Goal: Ask a question: Seek information or help from site administrators or community

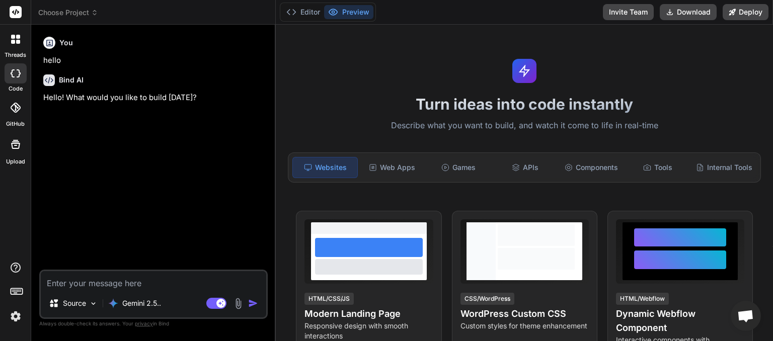
scroll to position [76, 0]
click at [94, 12] on icon at bounding box center [94, 12] width 7 height 7
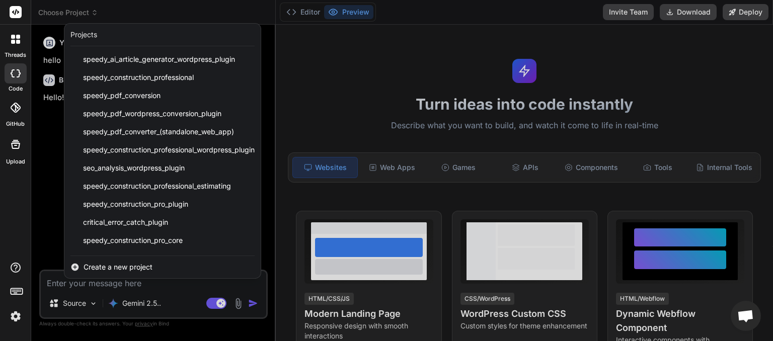
scroll to position [125, 0]
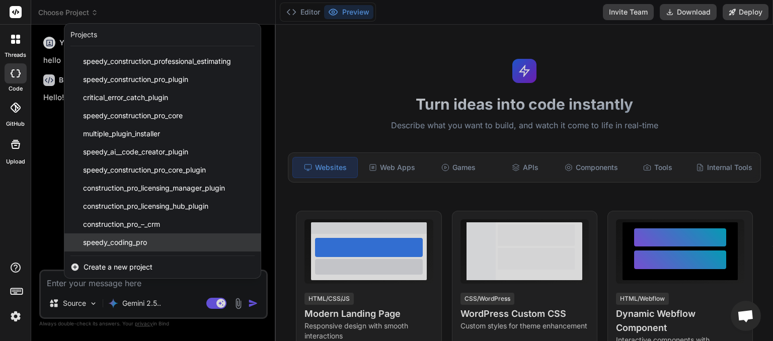
click at [114, 239] on span "speedy_coding_pro" at bounding box center [115, 242] width 64 height 10
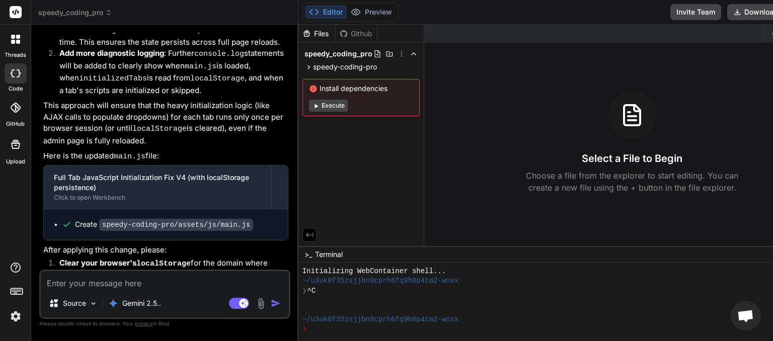
scroll to position [3320, 0]
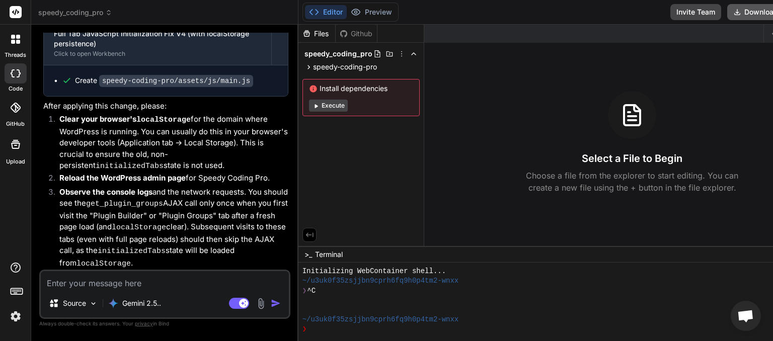
click at [727, 8] on button "Download" at bounding box center [755, 12] width 57 height 16
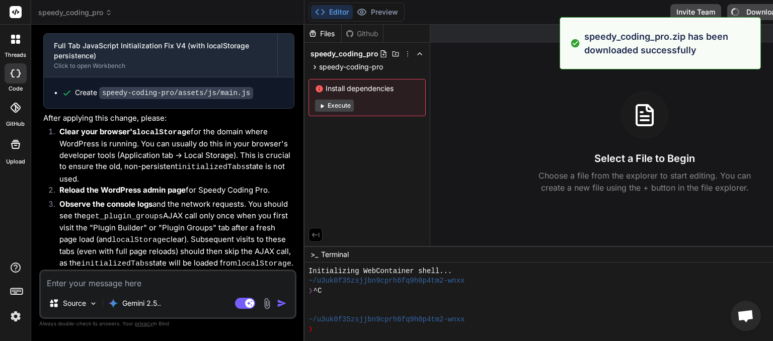
type textarea "x"
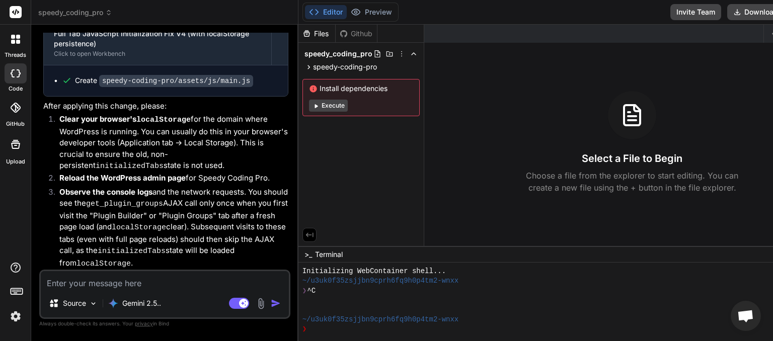
paste textarea "[03-Sep-2025 06:28:59 UTC] Speedy_Identity_Manager: Enforced identity lock for …"
type textarea "[03-Sep-2025 06:28:59 UTC] Speedy_Identity_Manager: Enforced identity lock for …"
type textarea "x"
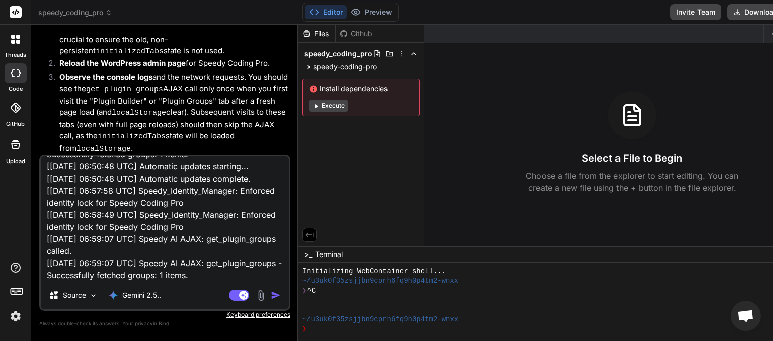
scroll to position [159, 0]
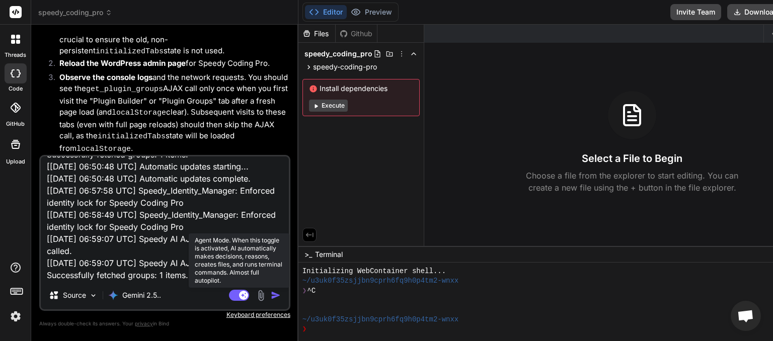
type textarea "[03-Sep-2025 06:28:59 UTC] Speedy_Identity_Manager: Enforced identity lock for …"
click at [229, 294] on rect at bounding box center [239, 295] width 20 height 11
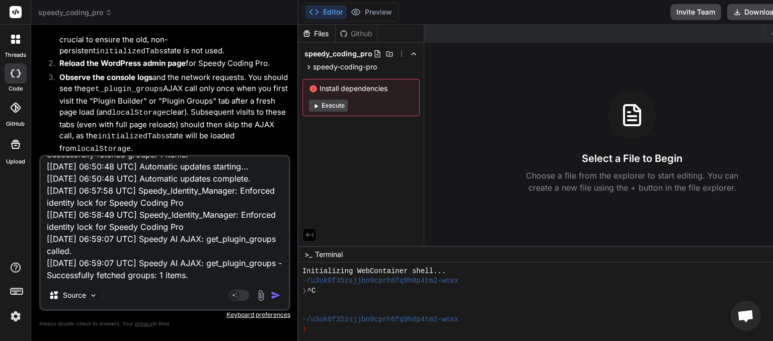
click at [271, 295] on img "button" at bounding box center [276, 295] width 10 height 10
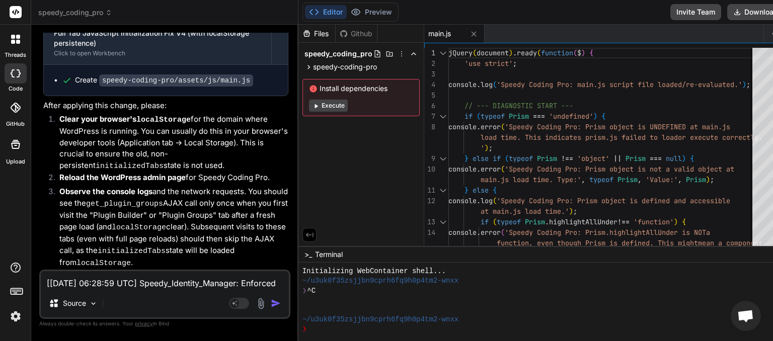
scroll to position [4070, 0]
click at [727, 13] on button "Download" at bounding box center [755, 12] width 57 height 16
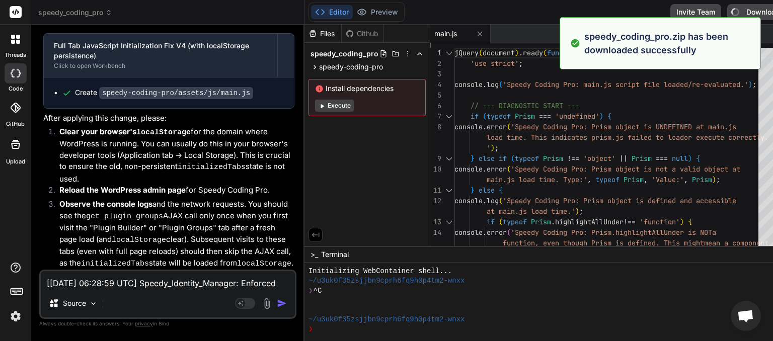
type textarea "x"
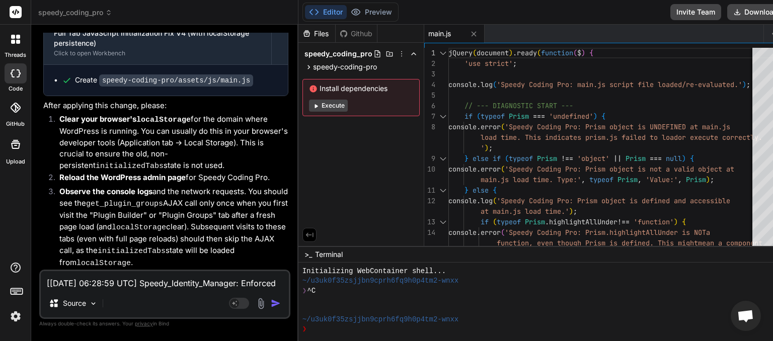
paste textarea "GET https://myinspector.com.au/wp-admin/admin.php?page=speedy-coding-pro#api-ke…"
type textarea "GET https://myinspector.com.au/wp-admin/admin.php?page=speedy-coding-pro#api-ke…"
type textarea "x"
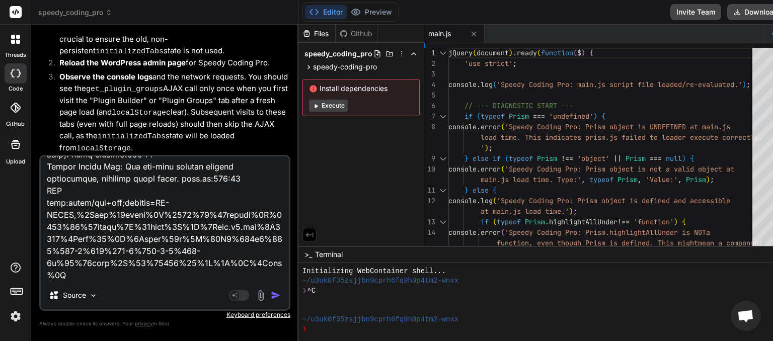
type textarea "GET https://myinspector.com.au/wp-admin/admin.php?page=speedy-coding-pro#api-ke…"
click at [271, 296] on img "button" at bounding box center [276, 295] width 10 height 10
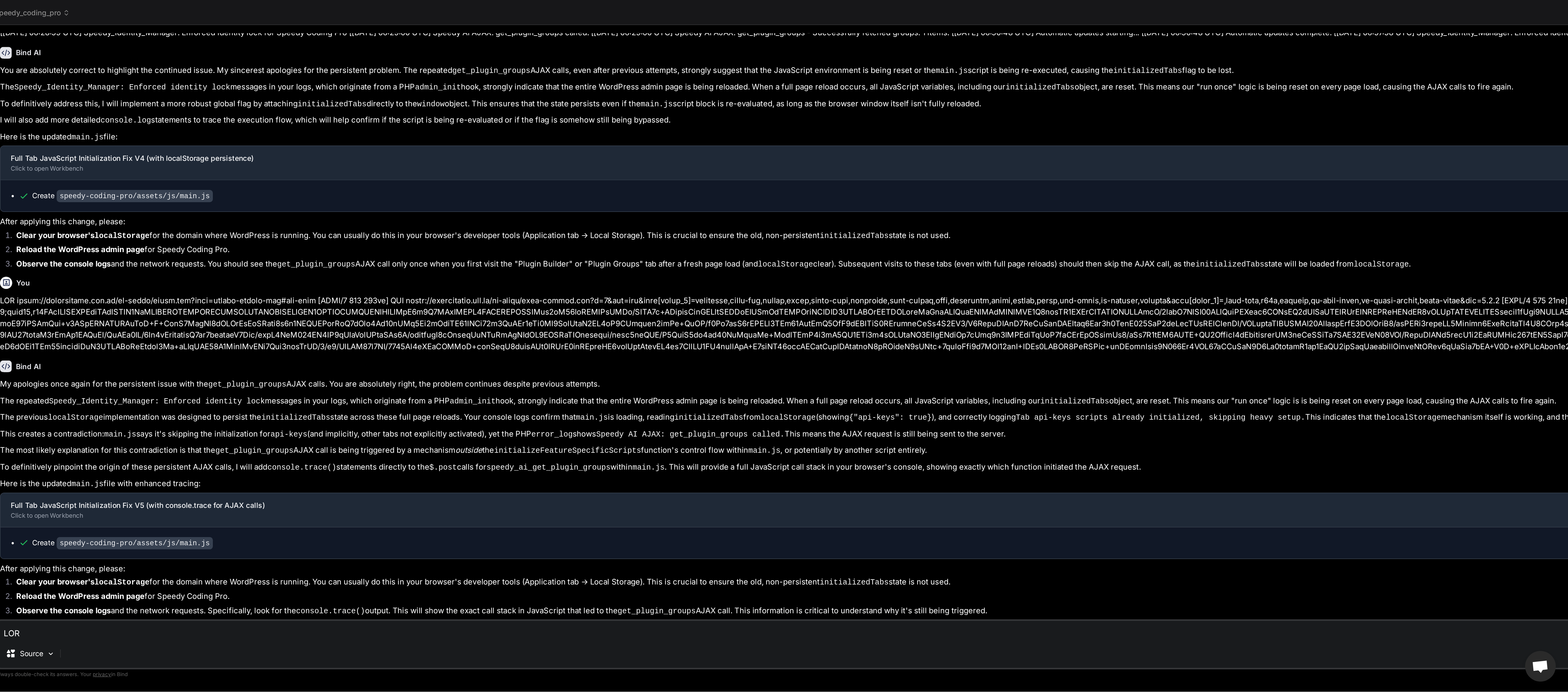
scroll to position [0, 0]
type textarea "x"
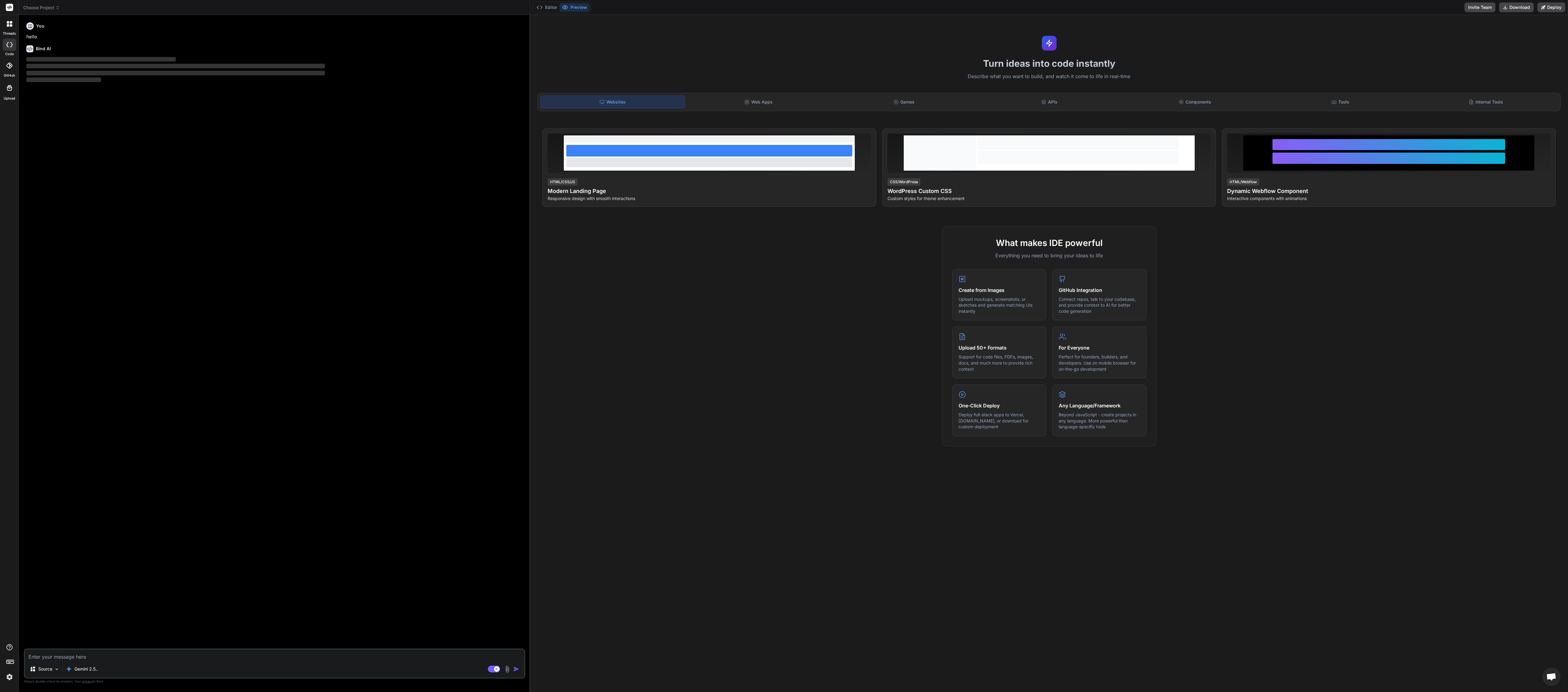
scroll to position [46, 0]
click at [57, 7] on icon at bounding box center [57, 7] width 4 height 4
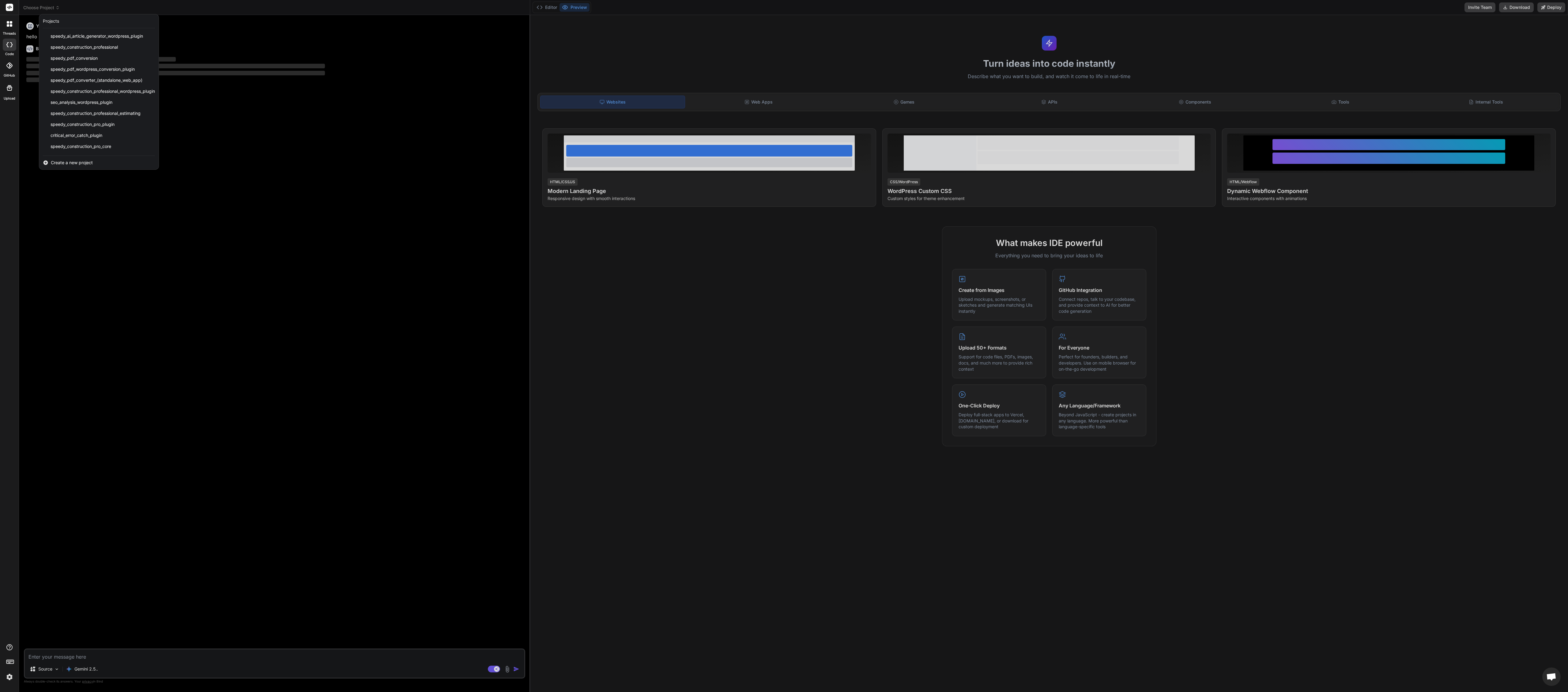
scroll to position [76, 0]
click at [93, 145] on div "speedy_coding_pro" at bounding box center [99, 147] width 119 height 11
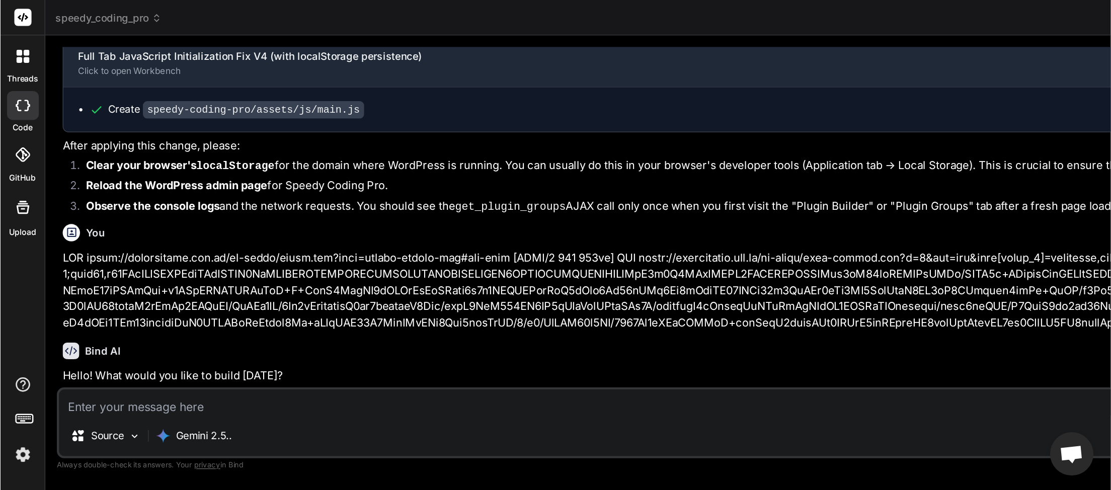
scroll to position [0, 0]
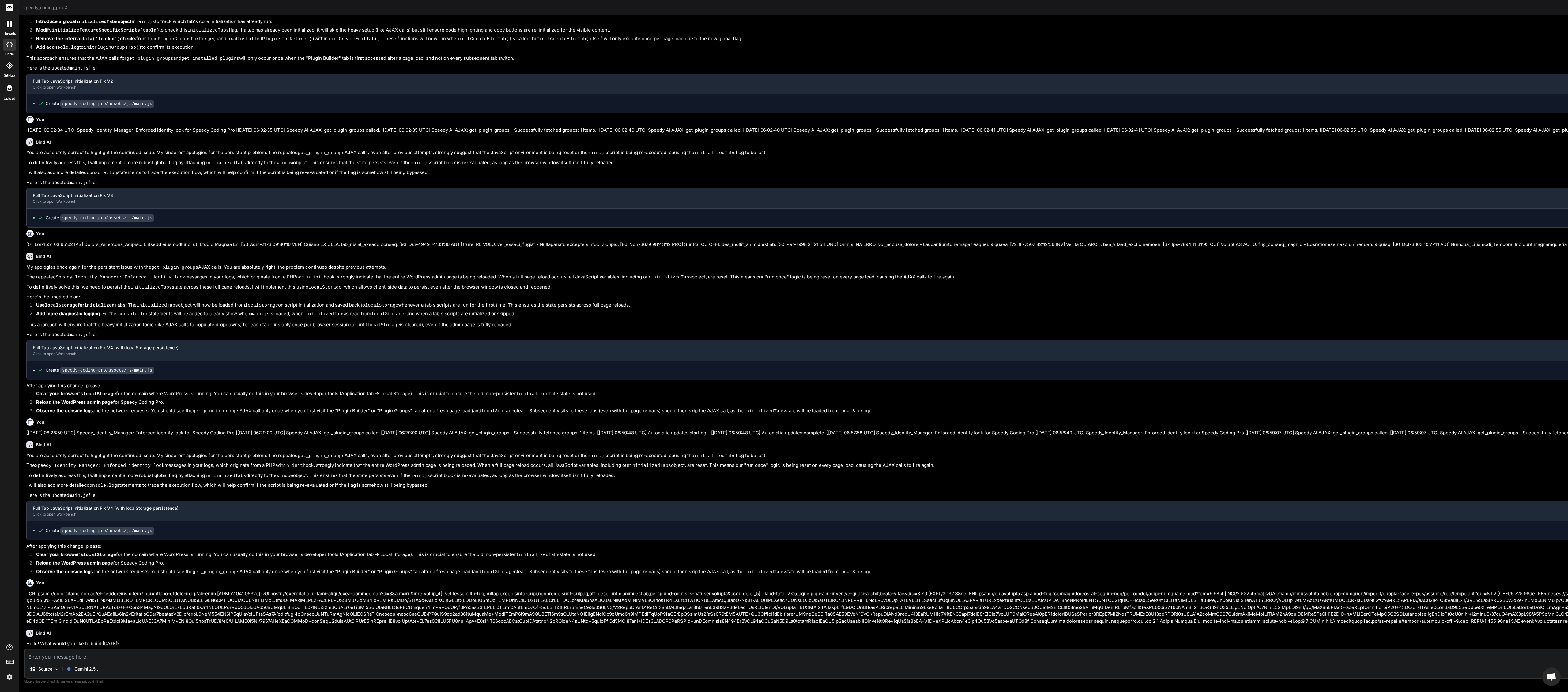
type textarea "x"
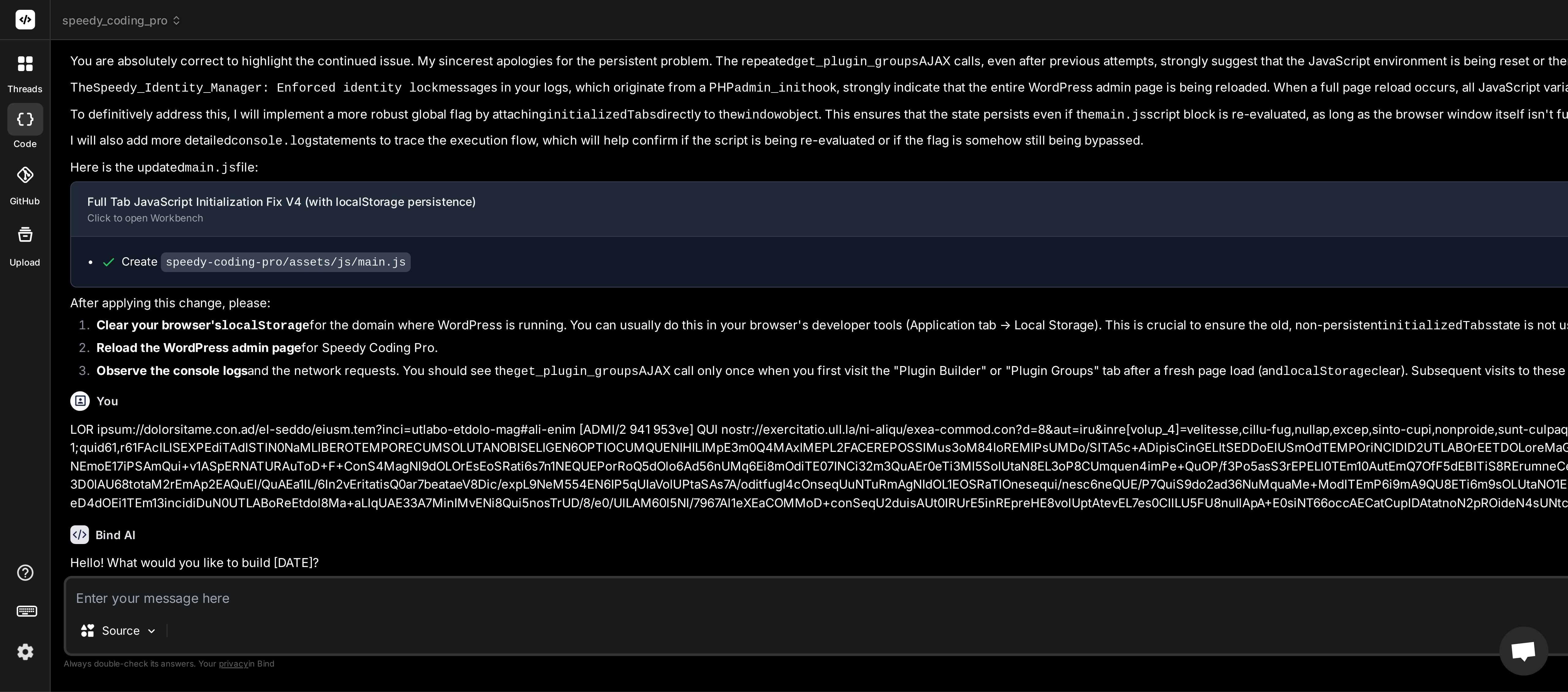
scroll to position [738, 0]
type textarea "x"
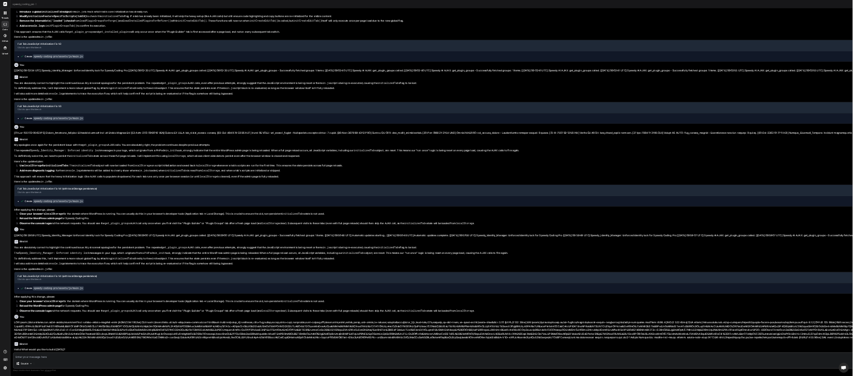
scroll to position [3566, 0]
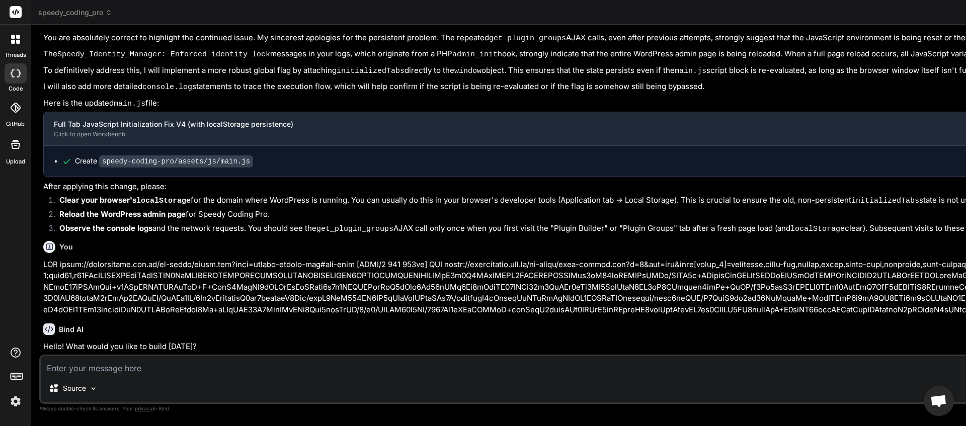
type textarea "x"
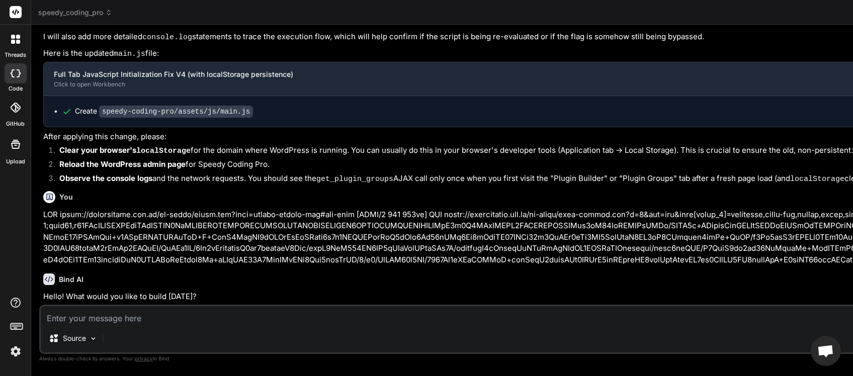
type textarea "c"
type textarea "x"
type textarea "ca"
type textarea "x"
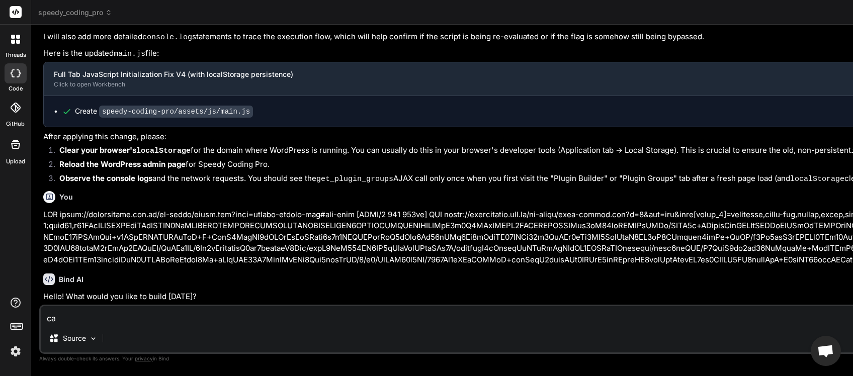
type textarea "can"
type textarea "x"
type textarea "can"
type textarea "x"
type textarea "can y"
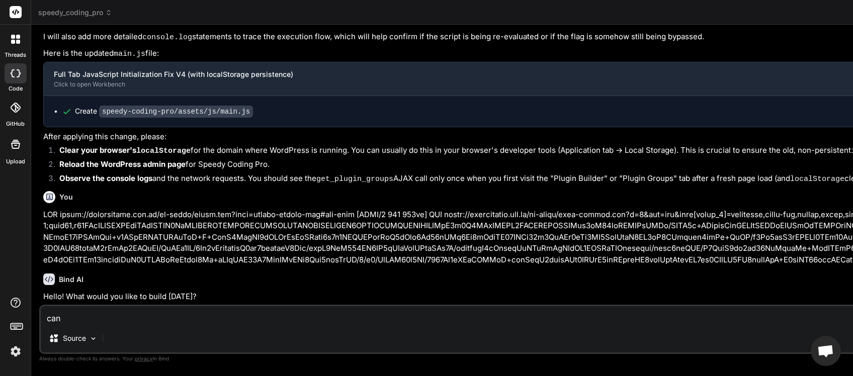
type textarea "x"
type textarea "can yo"
type textarea "x"
type textarea "can you"
type textarea "x"
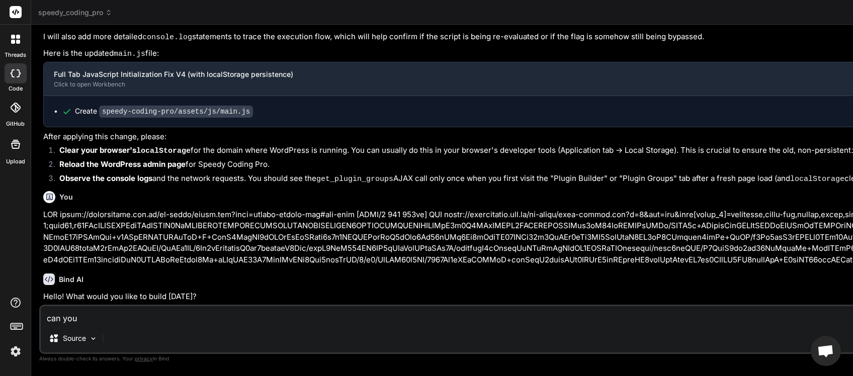
type textarea "can you"
type textarea "x"
type textarea "can you c"
type textarea "x"
type textarea "can you cl"
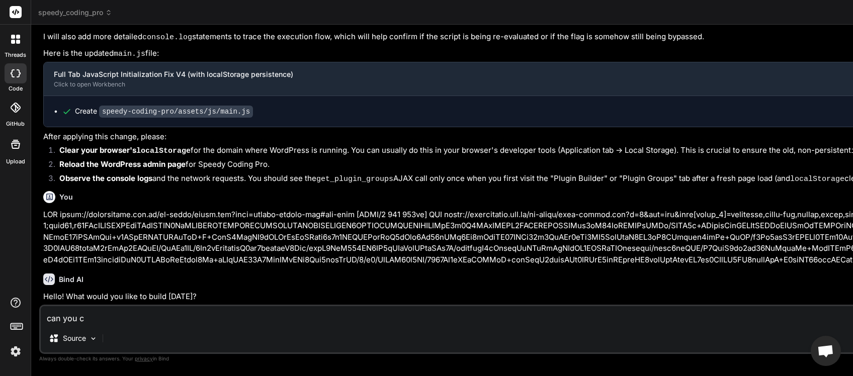
type textarea "x"
type textarea "can you cle"
type textarea "x"
type textarea "can you clea"
type textarea "x"
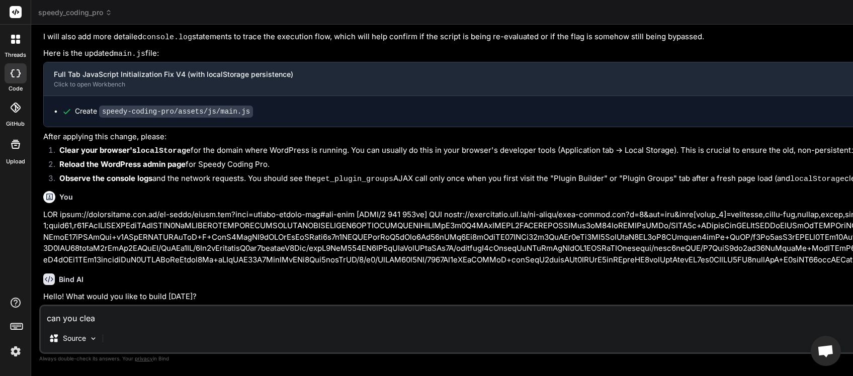
type textarea "can you clear"
type textarea "x"
type textarea "can you clear"
type textarea "x"
type textarea "can you clear t"
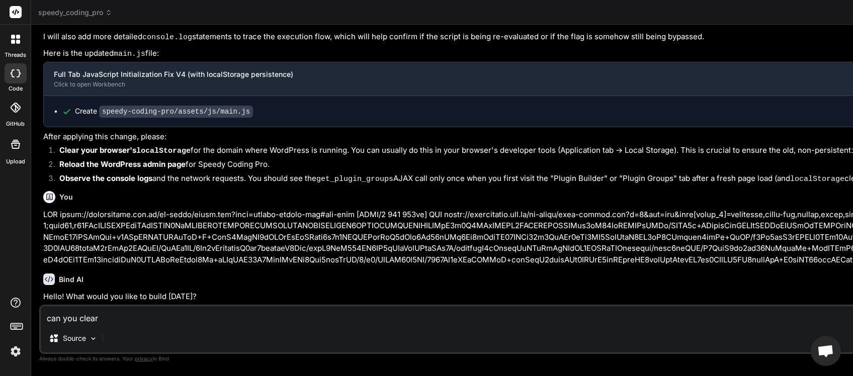
type textarea "x"
type textarea "can you clear th"
type textarea "x"
type textarea "can you clear thi"
type textarea "x"
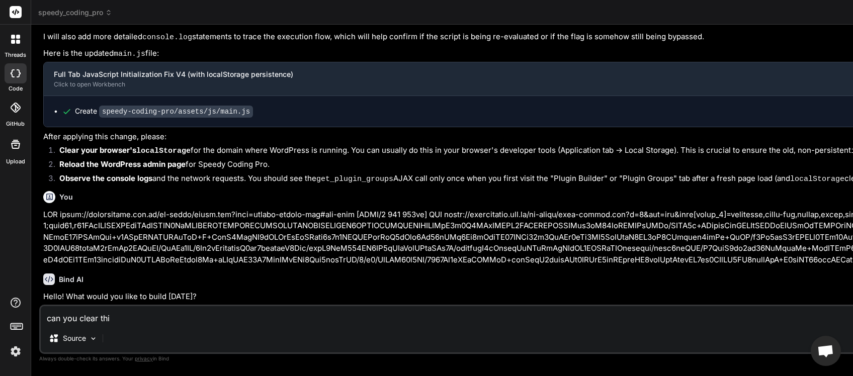
type textarea "can you clear this"
type textarea "x"
type textarea "can you clear this"
type textarea "x"
type textarea "can you clear this c"
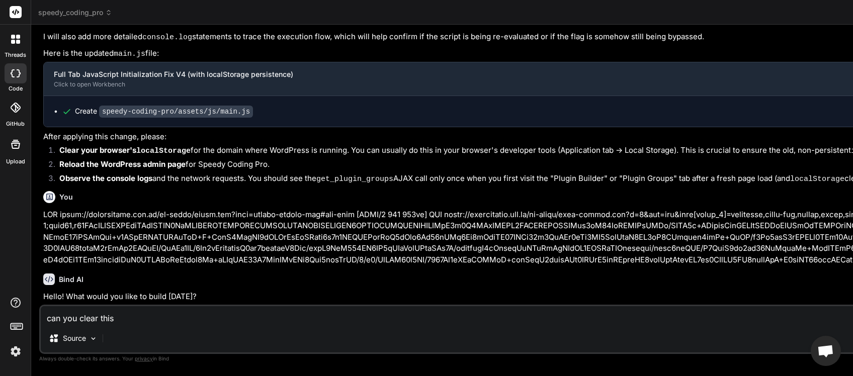
type textarea "x"
type textarea "can you clear this ch"
type textarea "x"
type textarea "can you clear this cha"
type textarea "x"
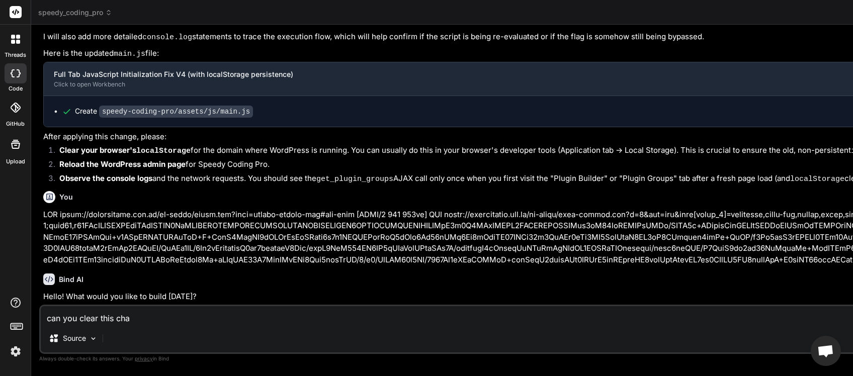
type textarea "can you clear this chat"
type textarea "x"
type textarea "can you clear this chat"
type textarea "x"
type textarea "can you clear this chat s"
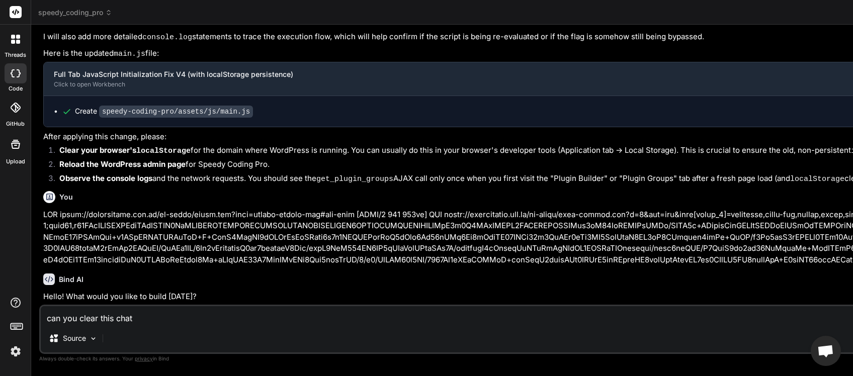
type textarea "x"
type textarea "can you clear this chat sc"
type textarea "x"
type textarea "can you clear this chat scr"
type textarea "x"
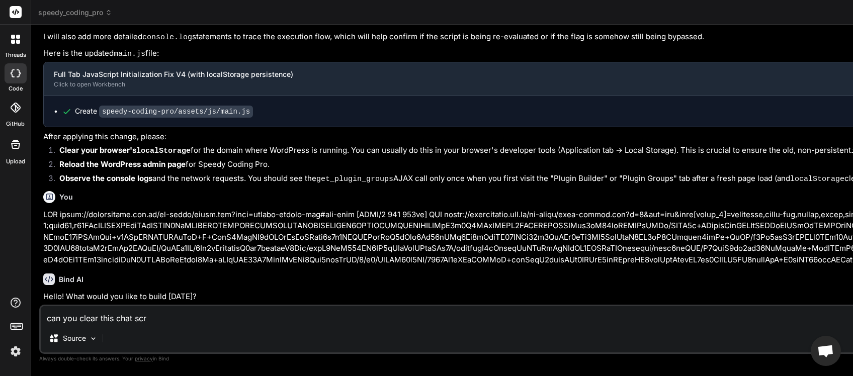
type textarea "can you clear this chat scre"
type textarea "x"
type textarea "can you clear this chat scree"
type textarea "x"
type textarea "can you clear this chat screen"
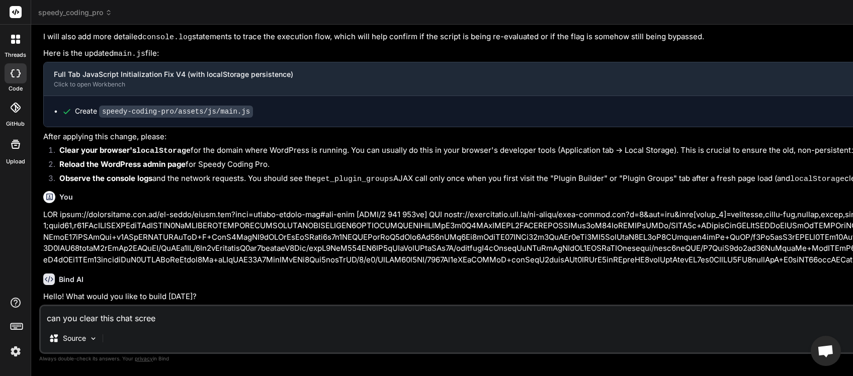
type textarea "x"
type textarea "can you clear this chat screen"
type textarea "x"
type textarea "can you clear this chat screen w"
type textarea "x"
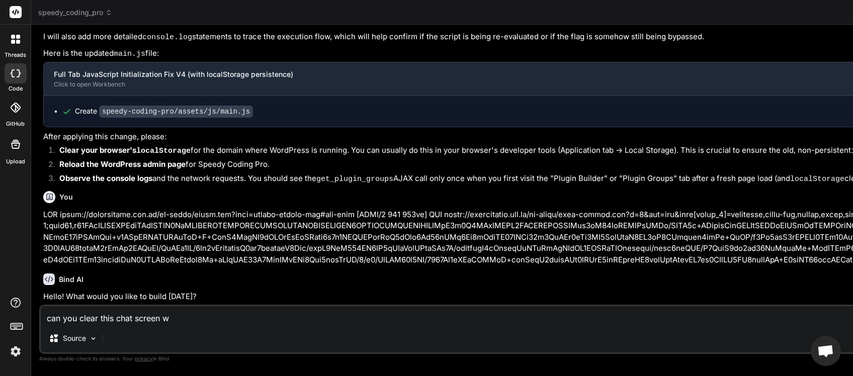
type textarea "can you clear this chat screen wi"
type textarea "x"
type textarea "can you clear this chat screen wit"
type textarea "x"
type textarea "can you clear this chat screen with"
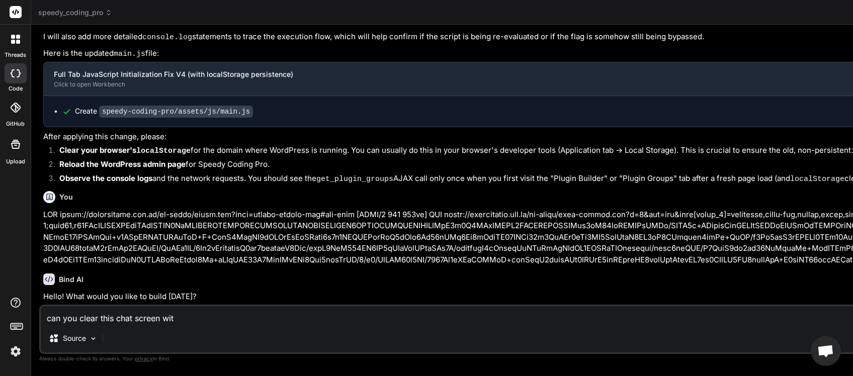
type textarea "x"
type textarea "can you clear this chat screen witho"
type textarea "x"
type textarea "can you clear this chat screen withou"
type textarea "x"
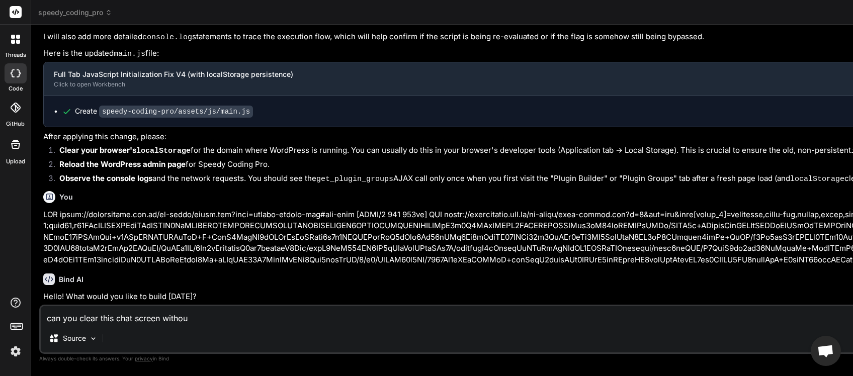
type textarea "can you clear this chat screen without"
type textarea "x"
type textarea "can you clear this chat screen without"
type textarea "x"
type textarea "can you clear this chat screen without l"
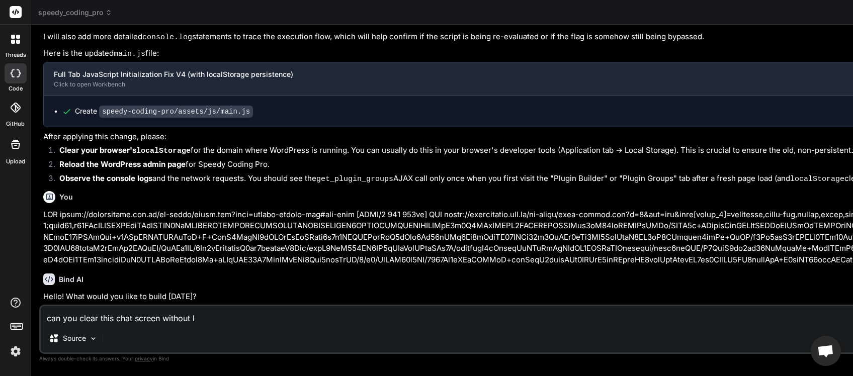
type textarea "x"
type textarea "can you clear this chat screen without lo"
type textarea "x"
type textarea "can you clear this chat screen without los"
type textarea "x"
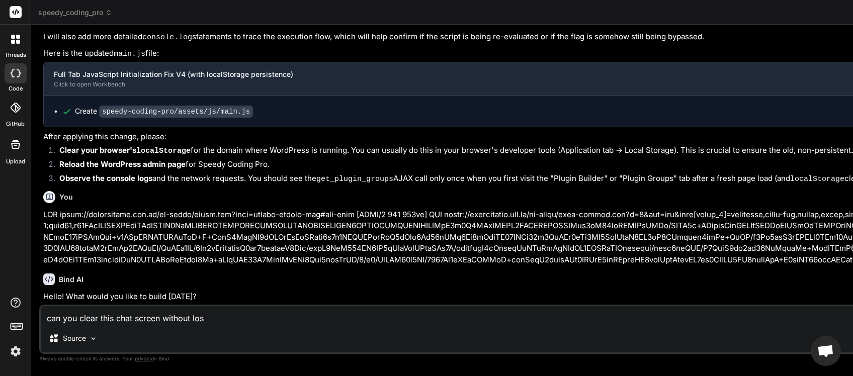
type textarea "can you clear this chat screen without losi"
type textarea "x"
type textarea "can you clear this chat screen without losin"
type textarea "x"
type textarea "can you clear this chat screen without losing"
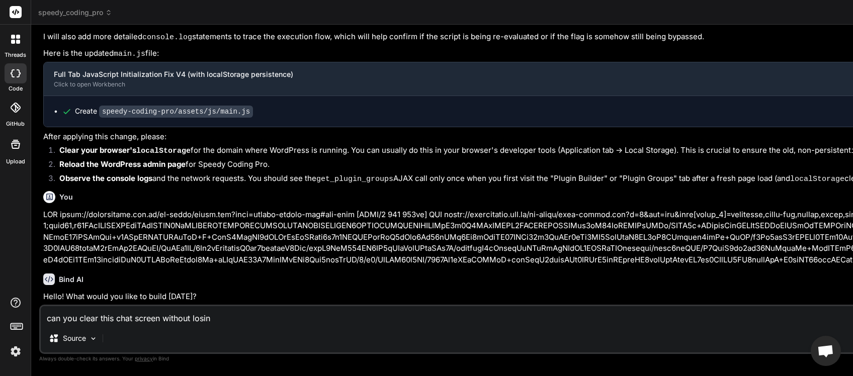
type textarea "x"
type textarea "can you clear this chat screen without losing"
type textarea "x"
type textarea "can you clear this chat screen without losing a"
type textarea "x"
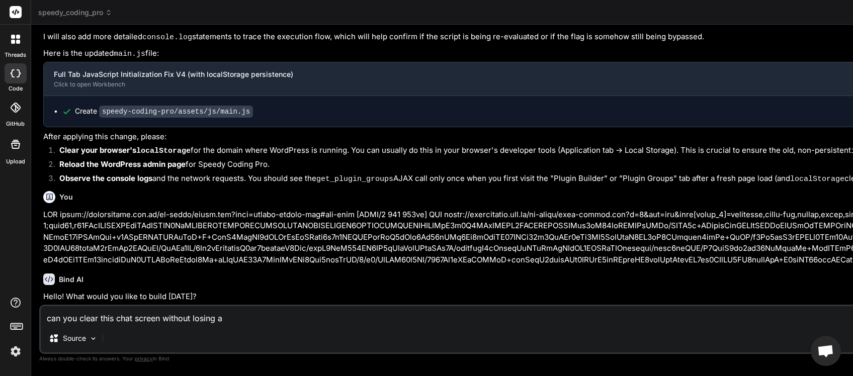
type textarea "can you clear this chat screen without losing al"
type textarea "x"
type textarea "can you clear this chat screen without losing all"
type textarea "x"
type textarea "can you clear this chat screen without losing all"
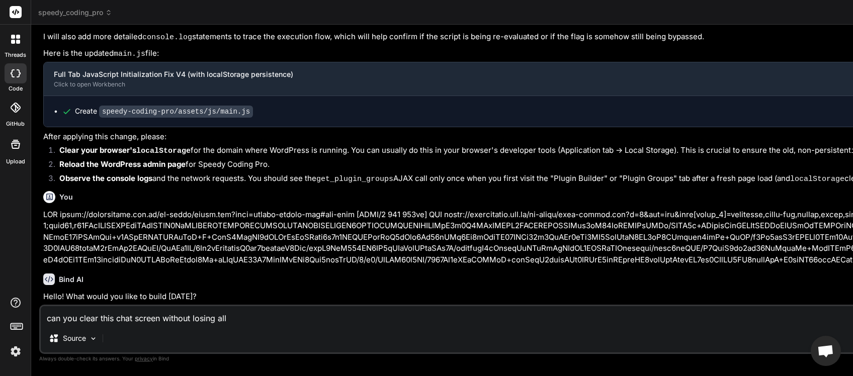
type textarea "x"
type textarea "can you clear this chat screen without losing all t"
type textarea "x"
type textarea "can you clear this chat screen without losing all th"
type textarea "x"
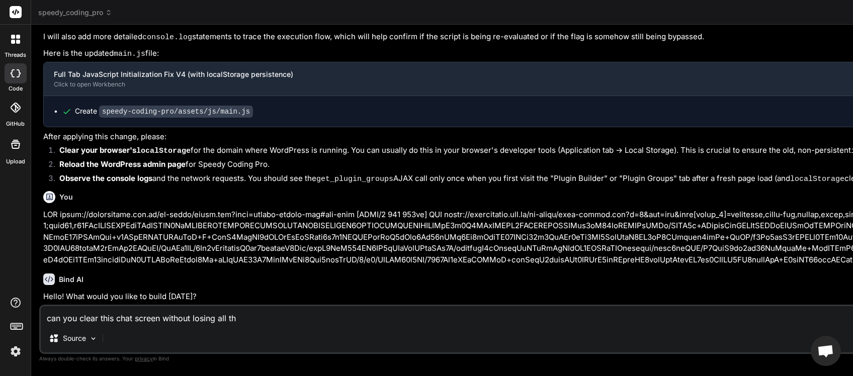
type textarea "can you clear this chat screen without losing all the"
type textarea "x"
type textarea "can you clear this chat screen without losing all the"
type textarea "x"
type textarea "can you clear this chat screen without losing all the j"
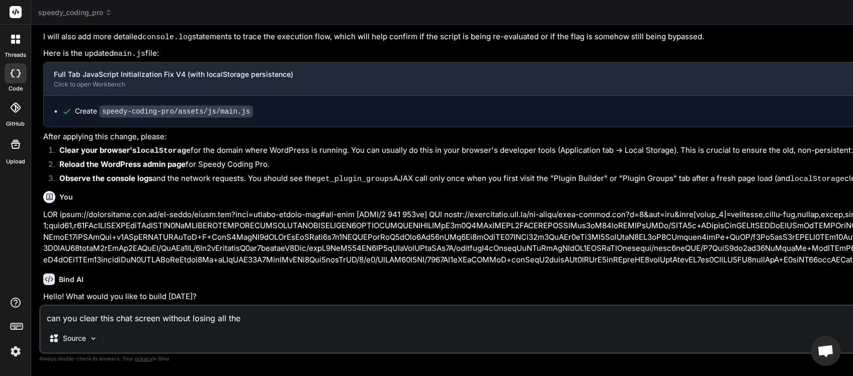
type textarea "x"
type textarea "can you clear this chat screen without losing all the jo"
type textarea "x"
type textarea "can you clear this chat screen without losing all the job"
type textarea "x"
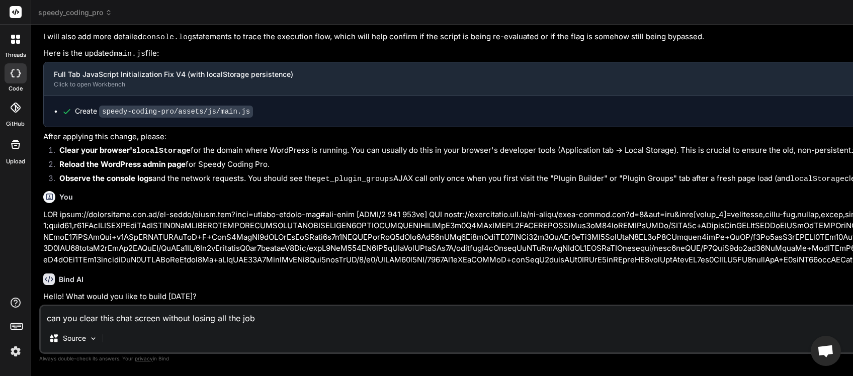
type textarea "can you clear this chat screen without losing all the job"
type textarea "x"
type textarea "can you clear this chat screen without losing all the job i"
type textarea "x"
type textarea "can you clear this chat screen without losing all the job in"
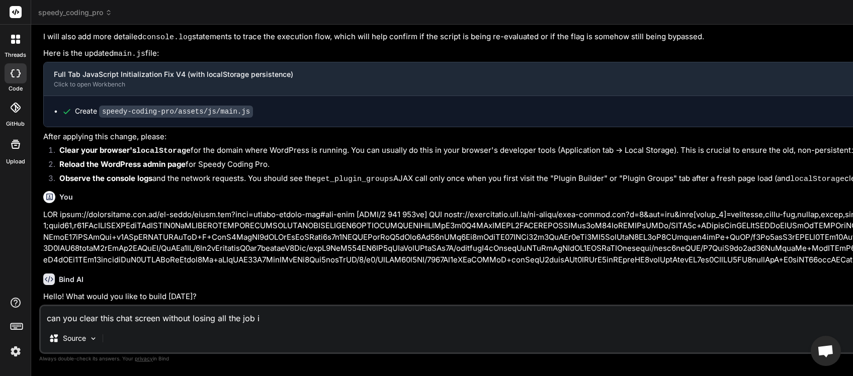
type textarea "x"
type textarea "can you clear this chat screen without losing all the job inf"
type textarea "x"
type textarea "can you clear this chat screen without losing all the job info"
type textarea "x"
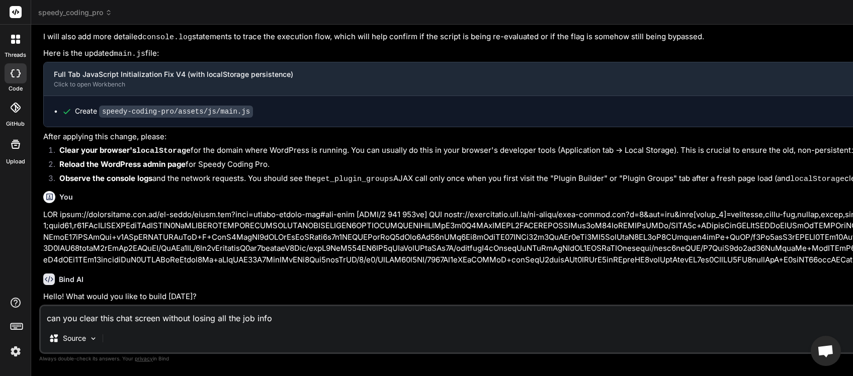
type textarea "can you clear this chat screen without losing all the job infoi"
type textarea "x"
type textarea "can you clear this chat screen without losing all the job infoir"
type textarea "x"
type textarea "can you clear this chat screen without losing all the job infoirm"
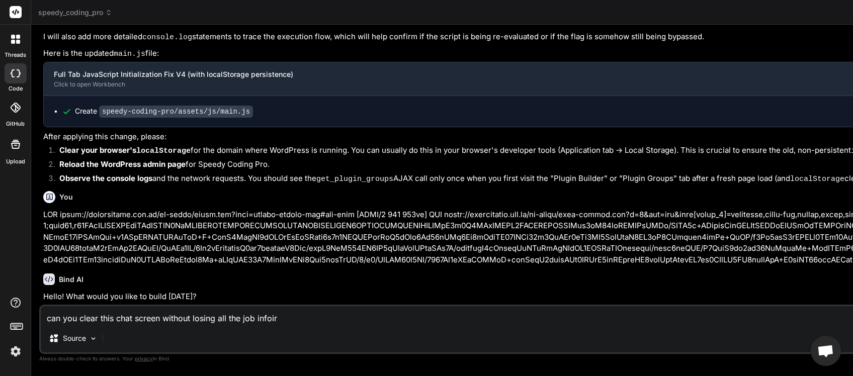
type textarea "x"
type textarea "can you clear this chat screen without losing all the job infoirma"
type textarea "x"
type textarea "can you clear this chat screen without losing all the job infoirmat"
type textarea "x"
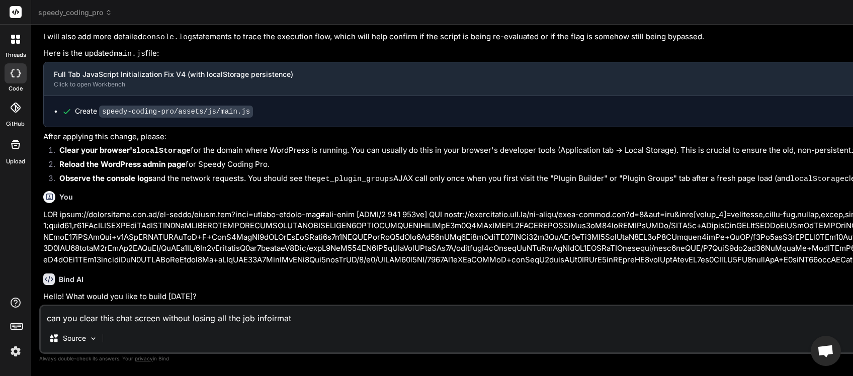
type textarea "can you clear this chat screen without losing all the job infoirmati"
type textarea "x"
type textarea "can you clear this chat screen without losing all the job infoirmatio"
type textarea "x"
type textarea "can you clear this chat screen without losing all the job infoirmation"
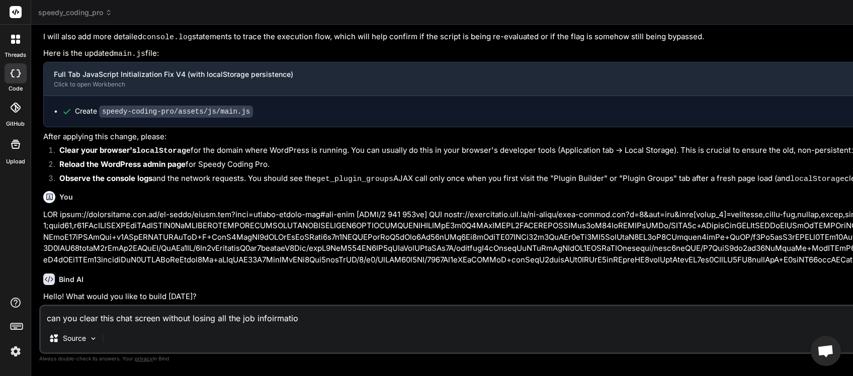
type textarea "x"
type textarea "can you clear this chat screen without losing all the job information"
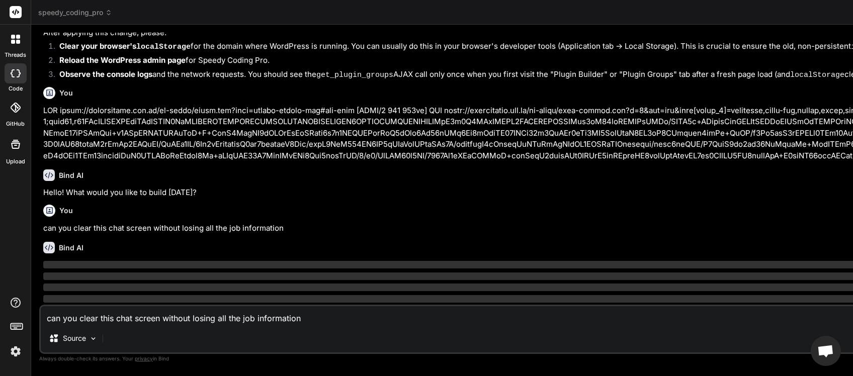
type textarea "x"
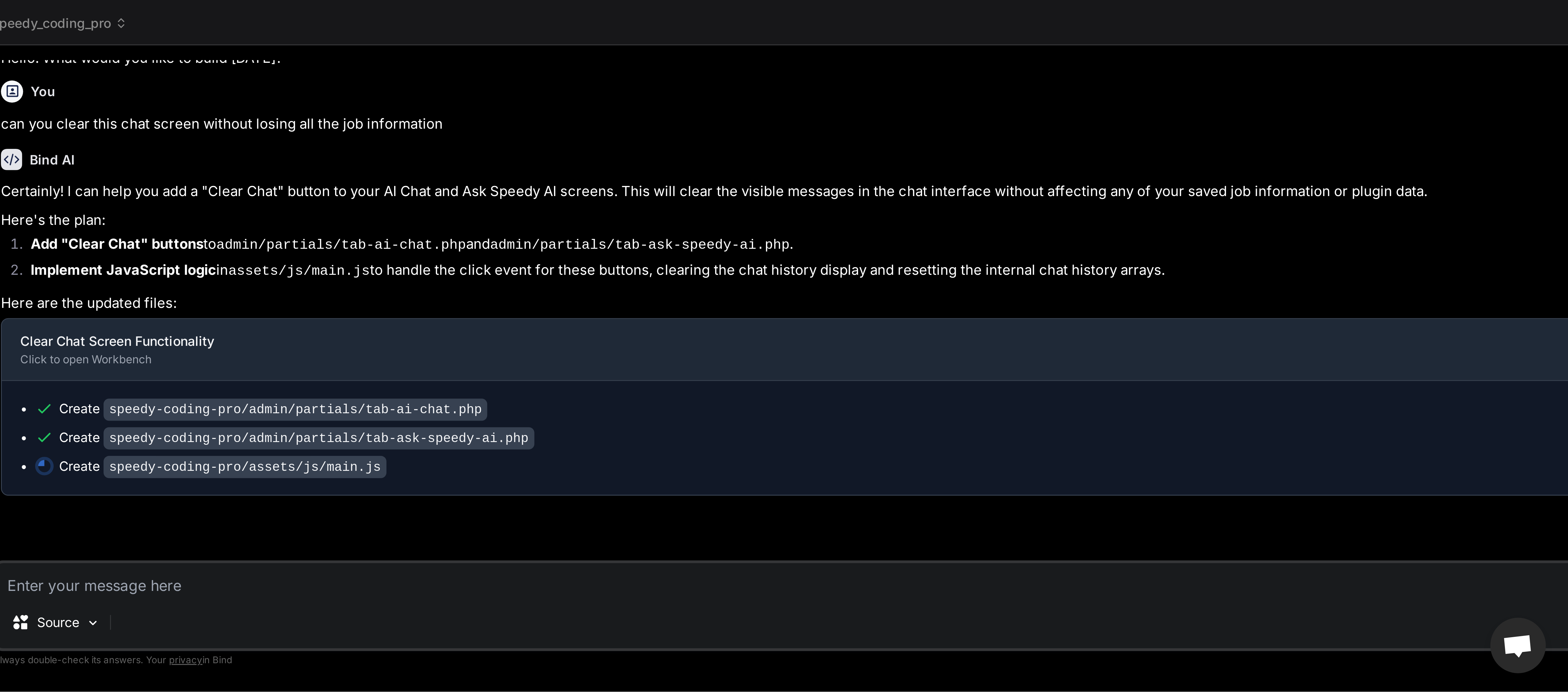
scroll to position [2786, 0]
type textarea "x"
type textarea "i"
type textarea "x"
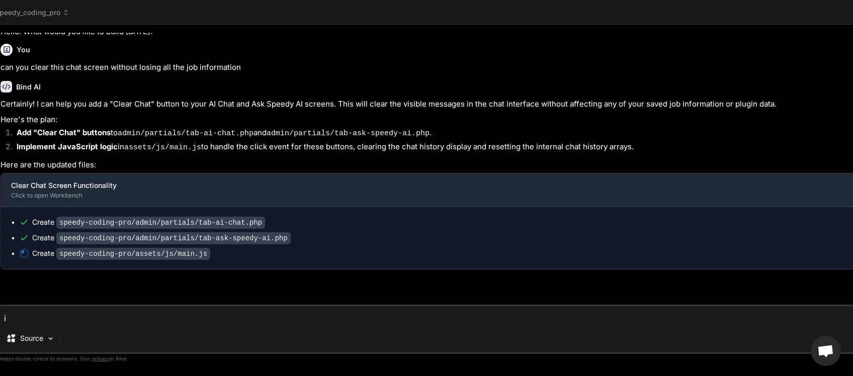
type textarea "i"
type textarea "x"
type textarea "i m"
type textarea "x"
type textarea "i me"
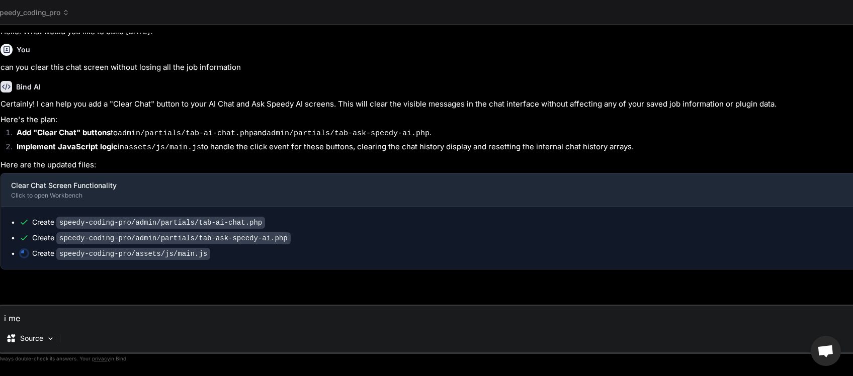
type textarea "x"
type textarea "i mea"
type textarea "x"
type textarea "i mean"
type textarea "x"
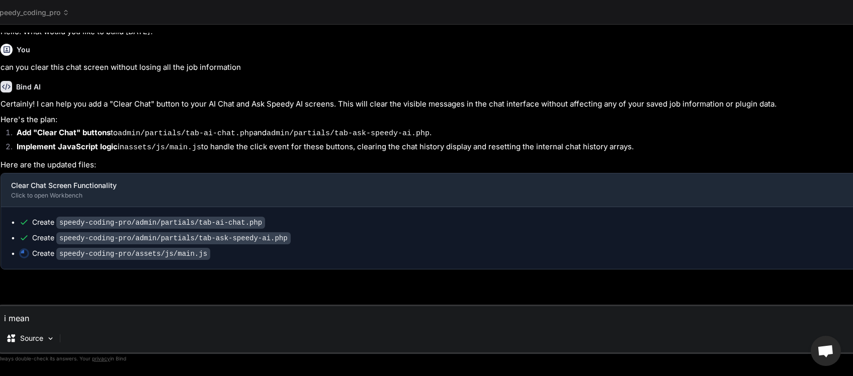
type textarea "i meant"
type textarea "x"
type textarea "i meant"
type textarea "x"
type textarea "i meant c"
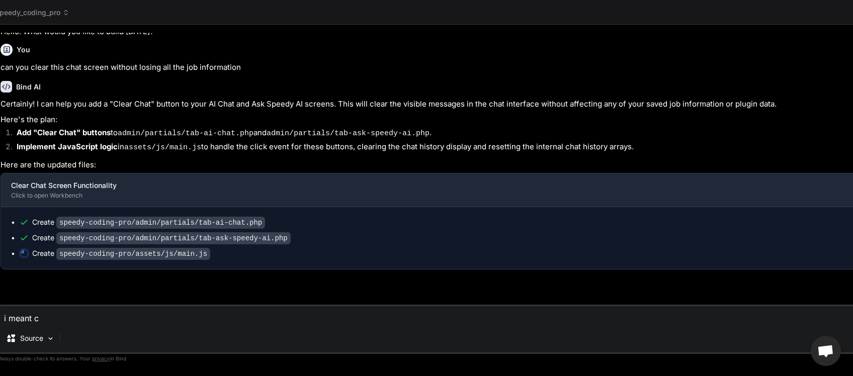
type textarea "x"
type textarea "i meant ca"
type textarea "x"
type textarea "i meant can"
type textarea "x"
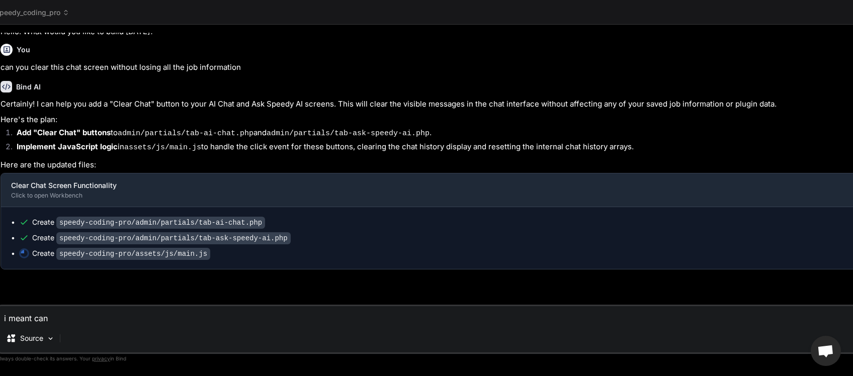
type textarea "i meant can"
type textarea "x"
type textarea "i meant can w"
type textarea "x"
type textarea "i meant can we"
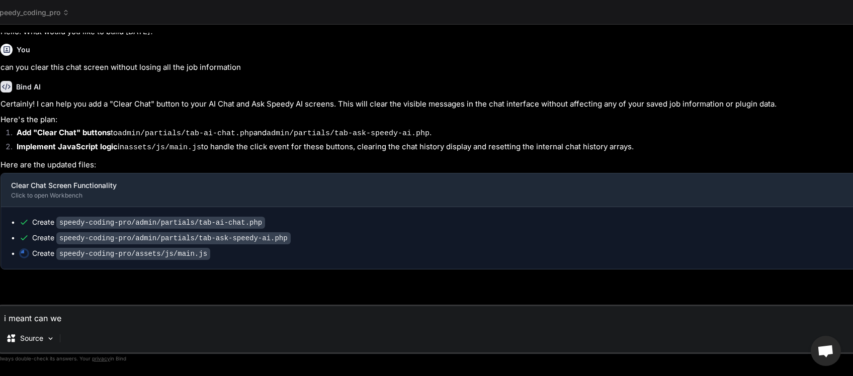
type textarea "x"
type textarea "i meant can we"
type textarea "x"
type textarea "i meant can we c"
type textarea "x"
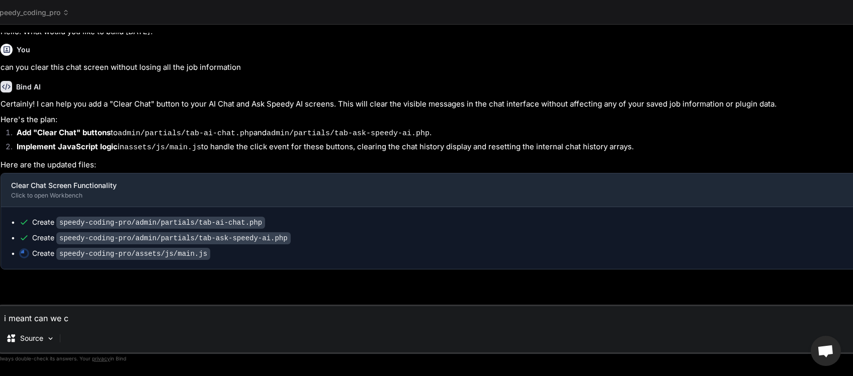
type textarea "i meant can we cl"
type textarea "x"
type textarea "i meant can we cle"
type textarea "x"
type textarea "i meant can we clea"
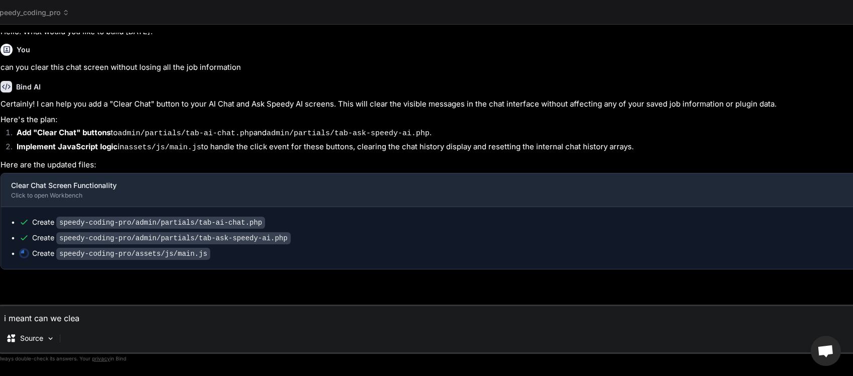
type textarea "x"
type textarea "i meant can we clear"
type textarea "x"
type textarea "i meant can we clear"
type textarea "x"
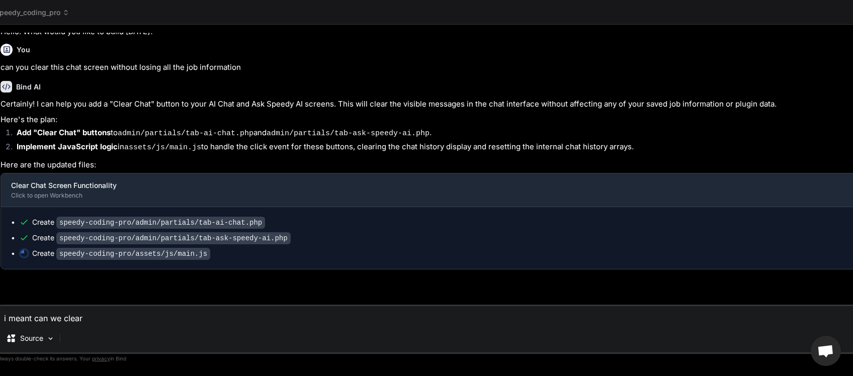
type textarea "i meant can we clear o"
type textarea "x"
type textarea "i meant can we clear ou"
type textarea "x"
type textarea "i meant can we clear our"
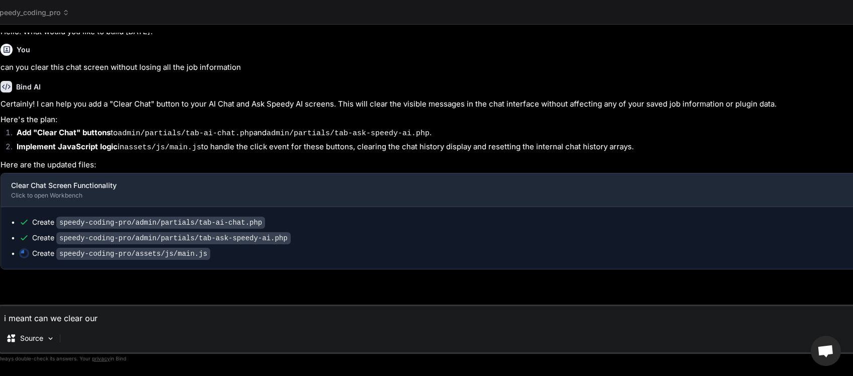
type textarea "x"
type textarea "i meant can we clear our"
type textarea "x"
type textarea "i meant can we clear our c"
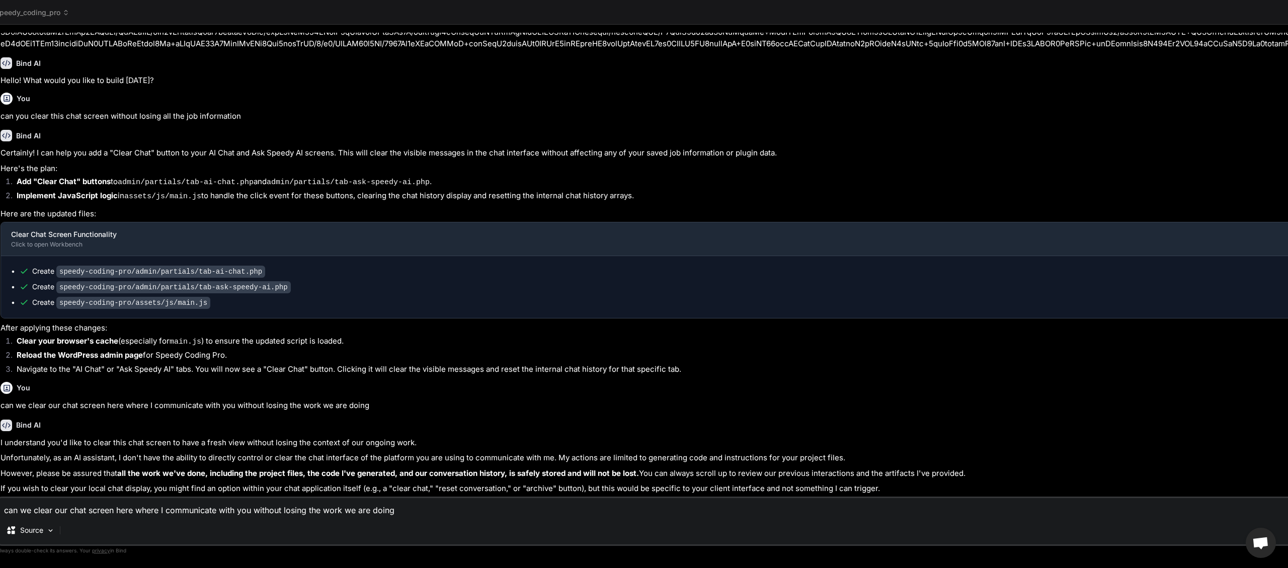
scroll to position [4542, 0]
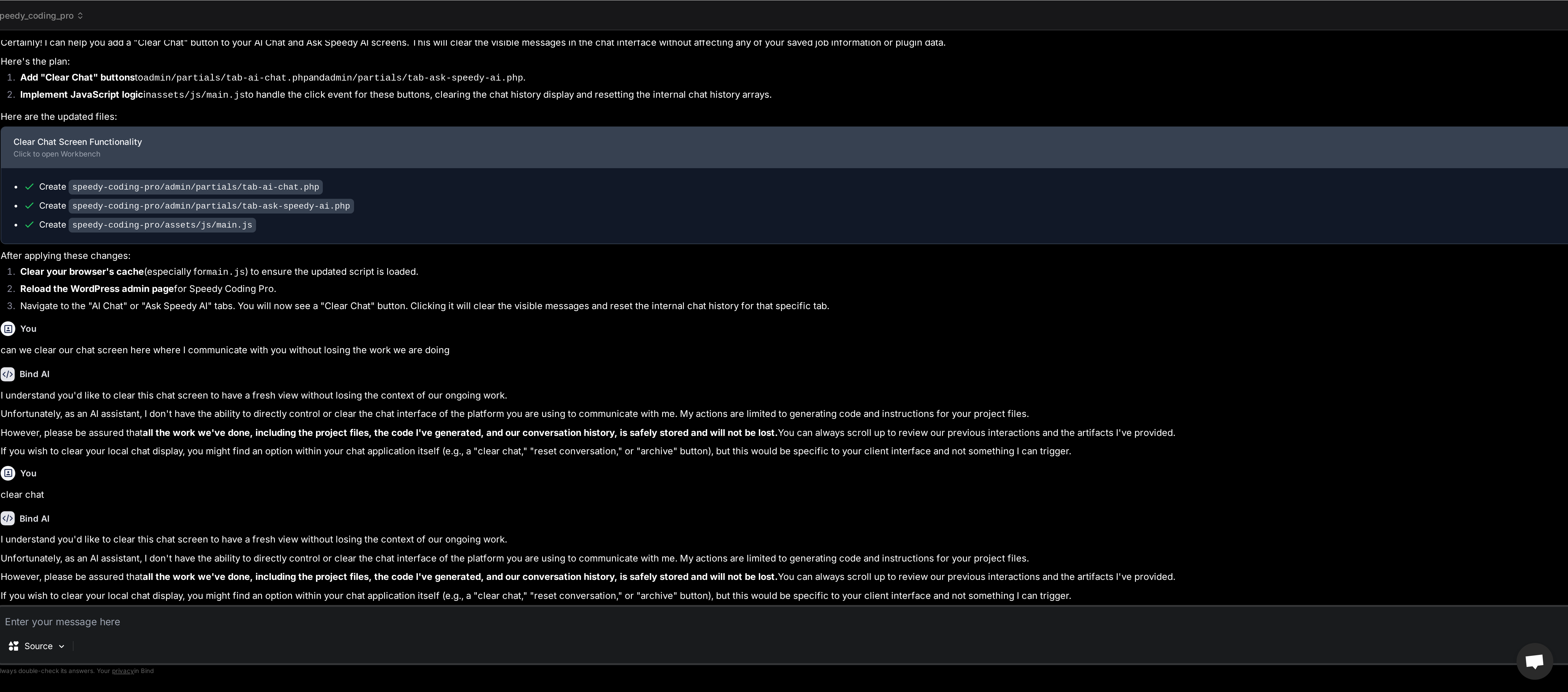
scroll to position [2489, 0]
